Goal: Entertainment & Leisure: Consume media (video, audio)

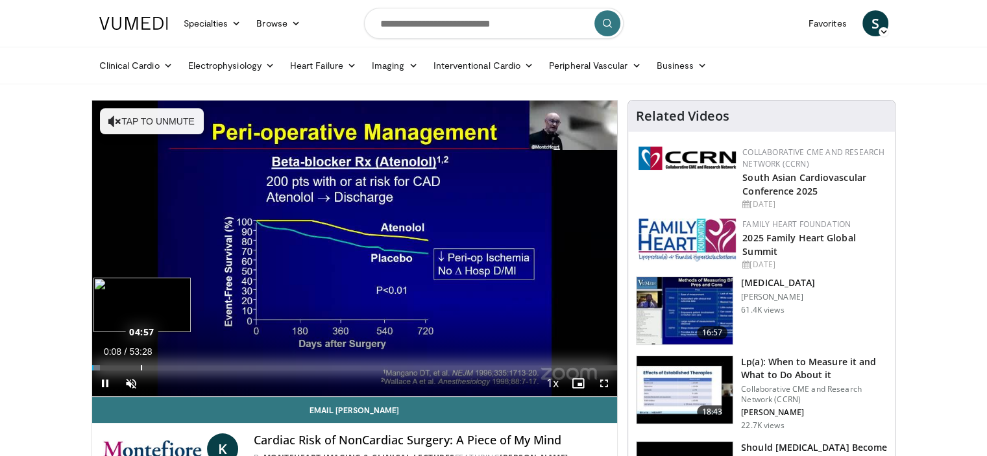
drag, startPoint x: 101, startPoint y: 367, endPoint x: 140, endPoint y: 364, distance: 39.7
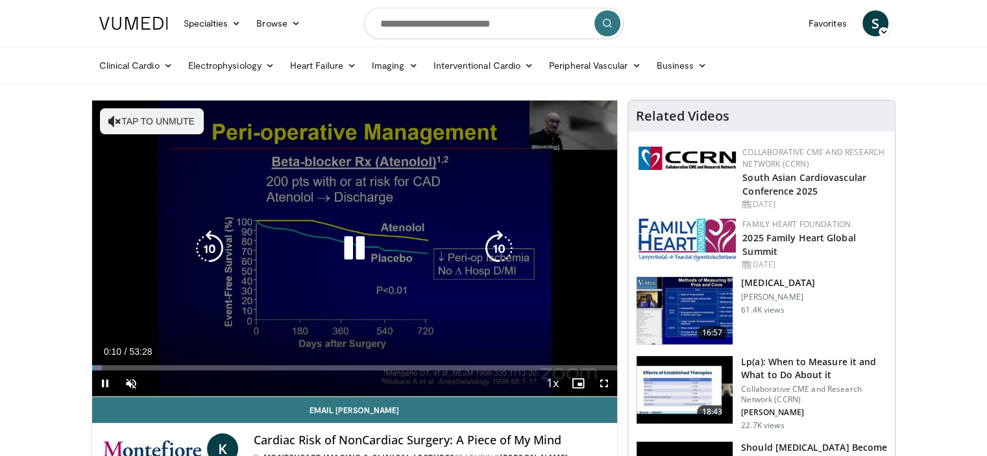
drag, startPoint x: 140, startPoint y: 364, endPoint x: 428, endPoint y: 223, distance: 321.0
click at [428, 223] on div "10 seconds Tap to unmute" at bounding box center [355, 249] width 526 height 296
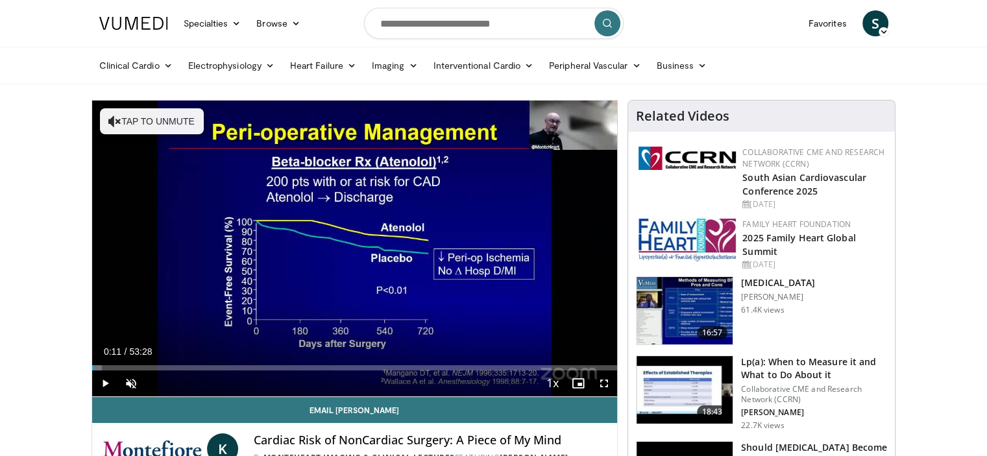
click at [184, 371] on div "Current Time 0:11 / Duration 53:28 Play Skip Backward Skip Forward Unmute Loade…" at bounding box center [355, 384] width 526 height 26
click at [184, 367] on div "Loaded : 0.00% 00:11 09:22" at bounding box center [355, 367] width 526 height 5
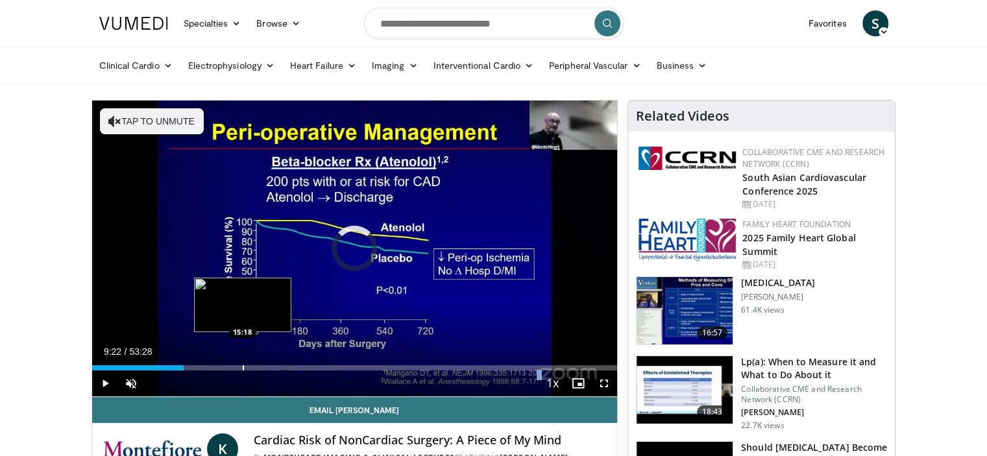
drag, startPoint x: 184, startPoint y: 367, endPoint x: 241, endPoint y: 364, distance: 57.8
click at [241, 364] on div "Loaded : 0.00% 15:22 15:18" at bounding box center [355, 364] width 526 height 12
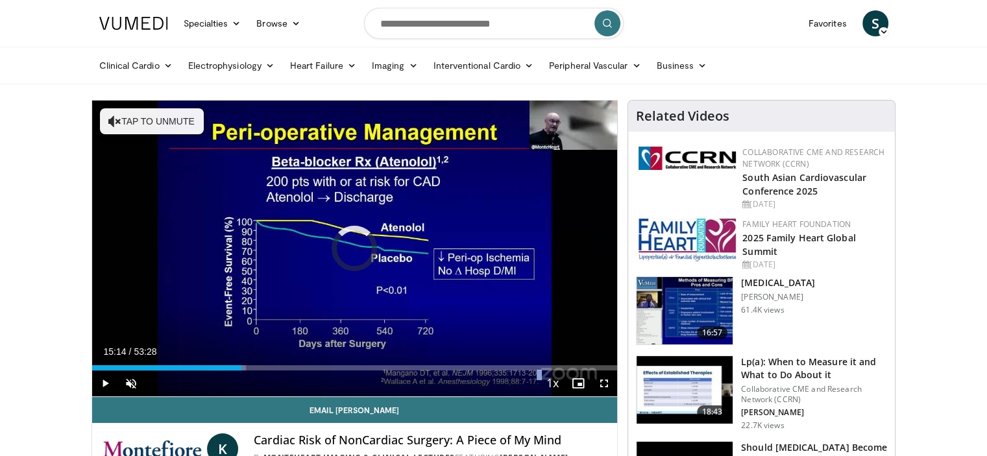
click at [241, 364] on div "Loaded : 29.30% 15:14 15:14" at bounding box center [355, 364] width 526 height 12
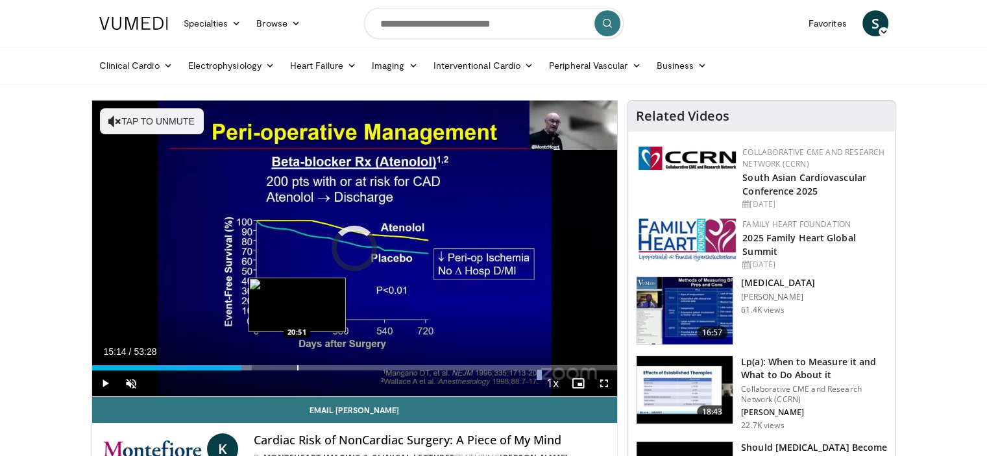
click at [297, 368] on div "Progress Bar" at bounding box center [297, 367] width 1 height 5
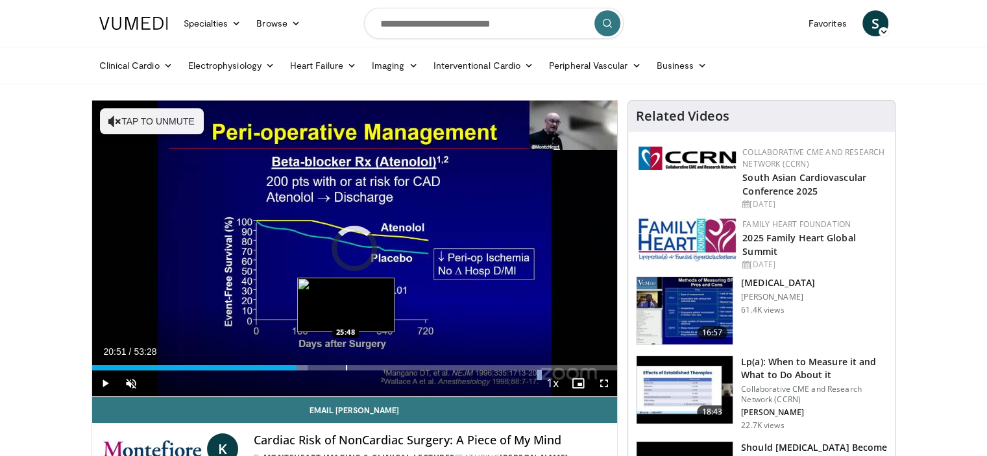
click at [346, 368] on div "Progress Bar" at bounding box center [346, 367] width 1 height 5
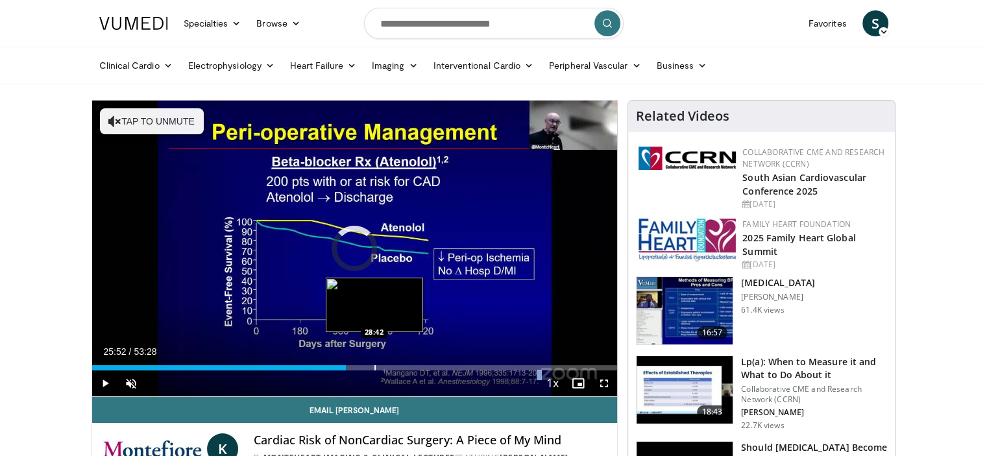
click at [374, 370] on div "Progress Bar" at bounding box center [374, 367] width 1 height 5
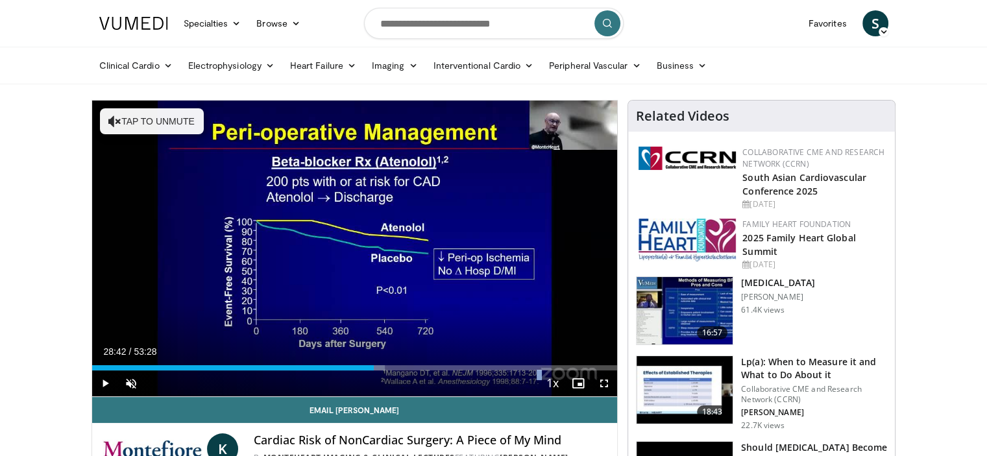
click at [397, 371] on div "Current Time 28:42 / Duration 53:28 Play Skip Backward Skip Forward Unmute Load…" at bounding box center [355, 384] width 526 height 26
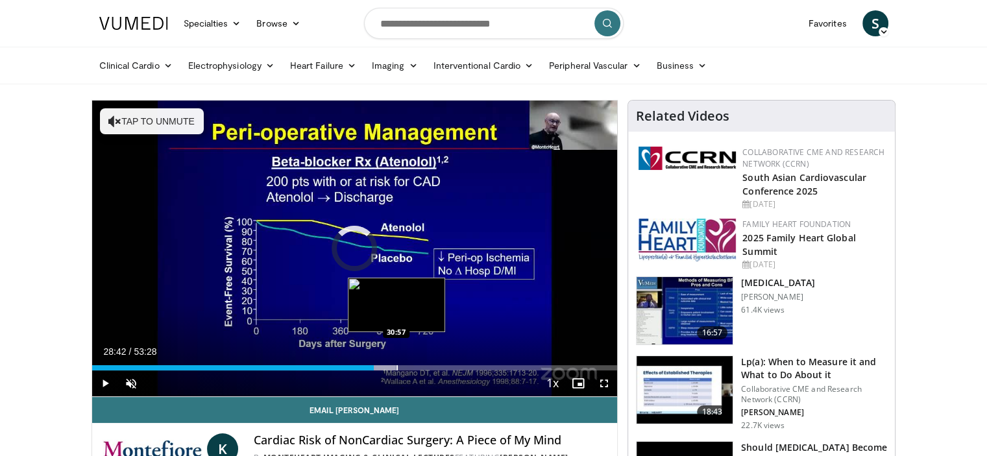
click at [396, 365] on div "Progress Bar" at bounding box center [396, 367] width 1 height 5
click at [414, 365] on div "Progress Bar" at bounding box center [414, 367] width 1 height 5
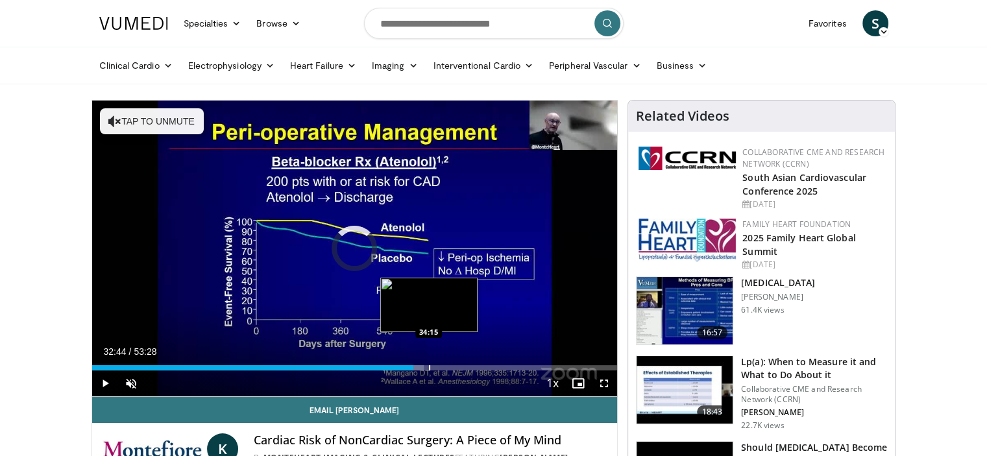
click at [429, 365] on div "Progress Bar" at bounding box center [429, 367] width 1 height 5
click at [441, 370] on div "Progress Bar" at bounding box center [441, 367] width 1 height 5
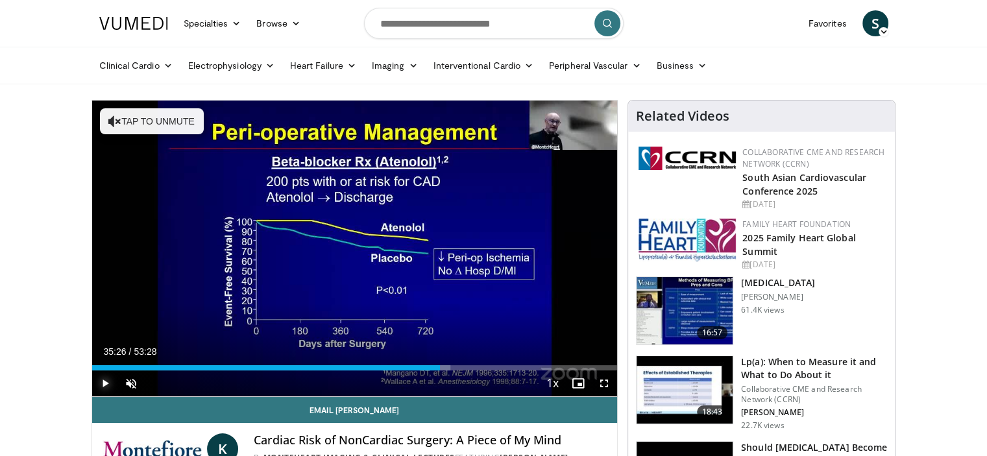
click at [101, 388] on span "Video Player" at bounding box center [105, 384] width 26 height 26
click at [130, 376] on span "Video Player" at bounding box center [131, 384] width 26 height 26
click at [603, 385] on span "Video Player" at bounding box center [604, 384] width 26 height 26
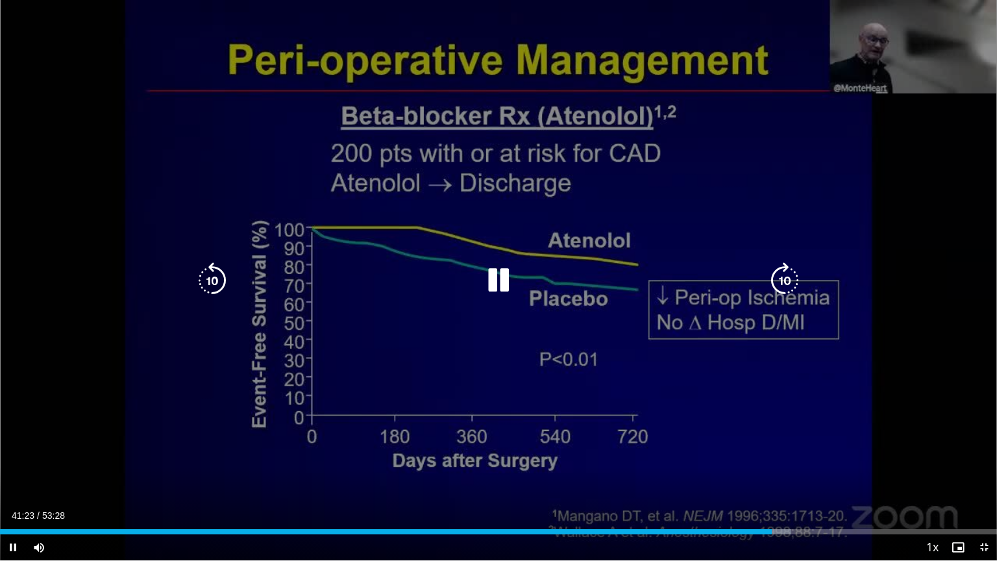
click at [496, 278] on icon "Video Player" at bounding box center [498, 280] width 36 height 36
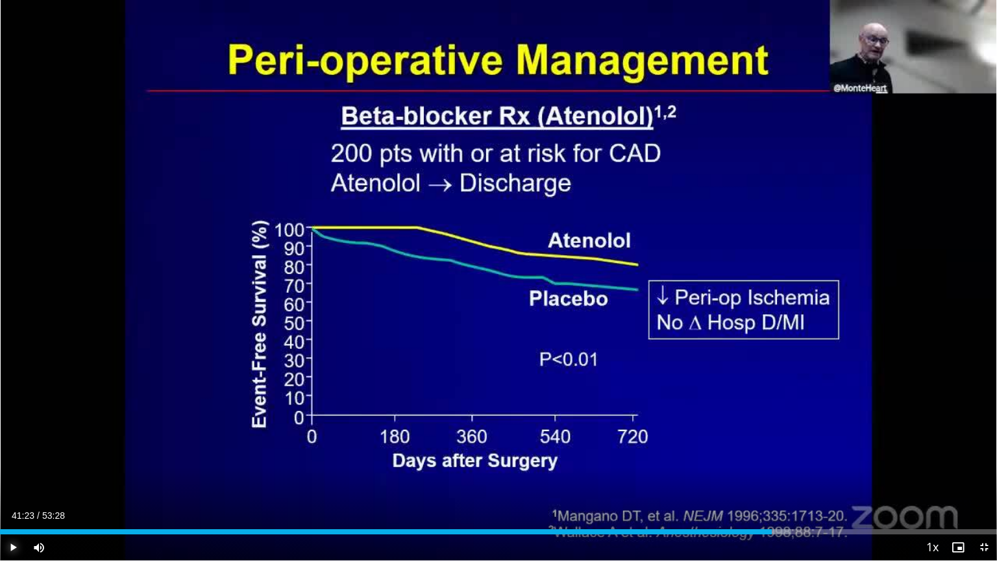
click at [14, 456] on span "Video Player" at bounding box center [13, 547] width 26 height 26
click at [13, 456] on span "Video Player" at bounding box center [13, 547] width 26 height 26
click at [987, 456] on span "Video Player" at bounding box center [984, 547] width 26 height 26
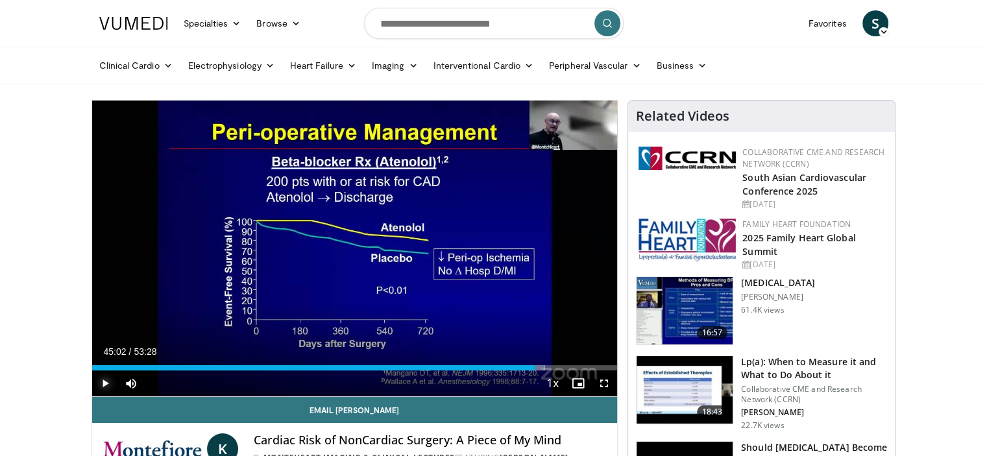
click at [104, 377] on span "Video Player" at bounding box center [105, 384] width 26 height 26
click at [605, 381] on span "Video Player" at bounding box center [604, 384] width 26 height 26
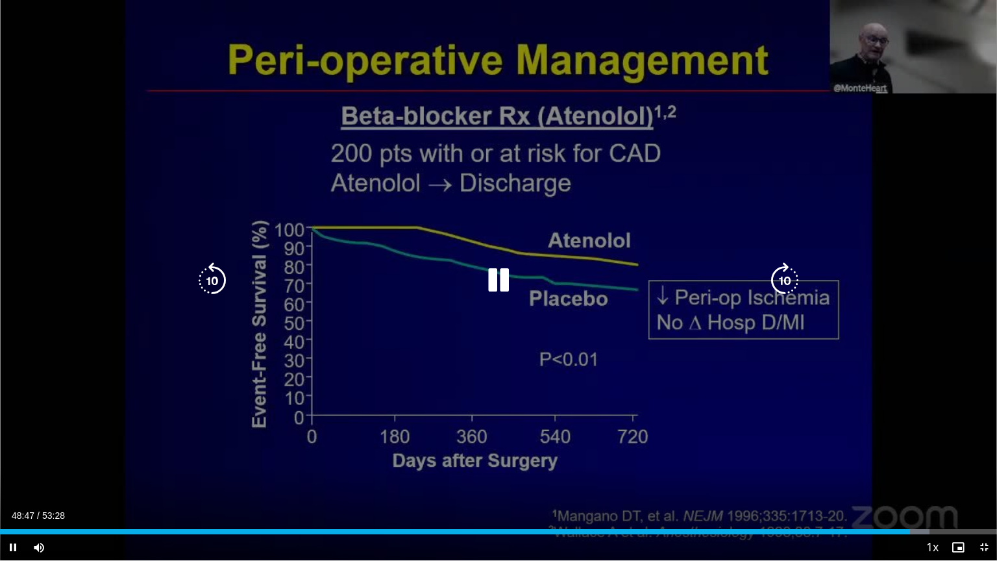
click at [495, 284] on icon "Video Player" at bounding box center [498, 280] width 36 height 36
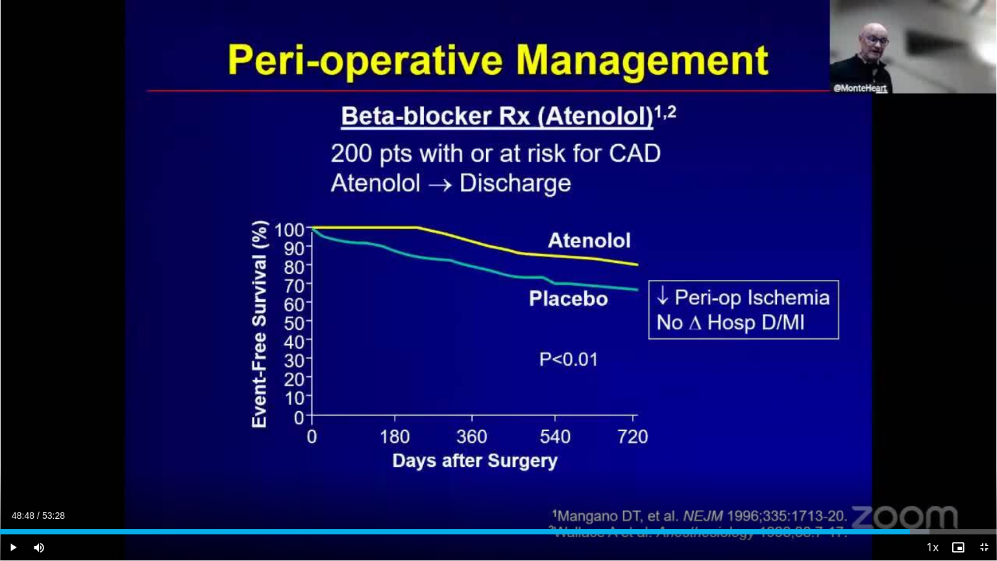
click at [495, 284] on div "10 seconds Tap to unmute" at bounding box center [498, 280] width 997 height 560
click at [984, 456] on span "Video Player" at bounding box center [984, 547] width 26 height 26
